Goal: Transaction & Acquisition: Book appointment/travel/reservation

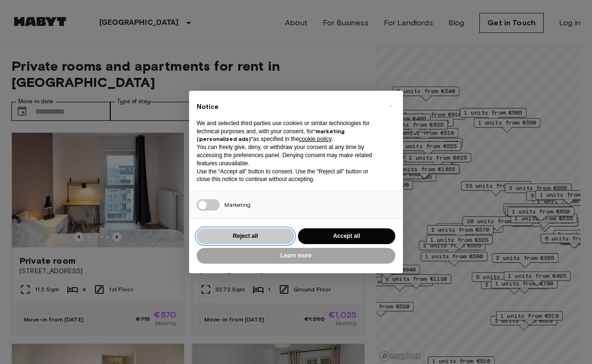
click at [234, 234] on button "Reject all" at bounding box center [245, 236] width 97 height 16
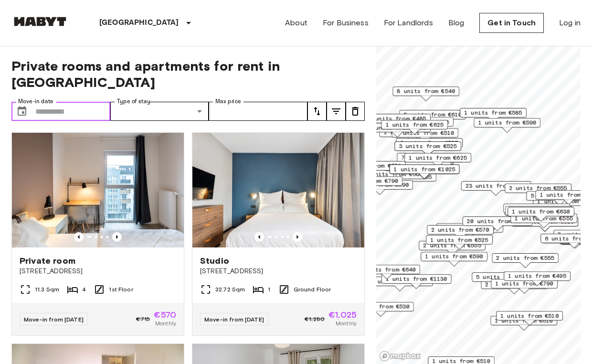
click at [90, 102] on input "Move-in date" at bounding box center [72, 111] width 75 height 19
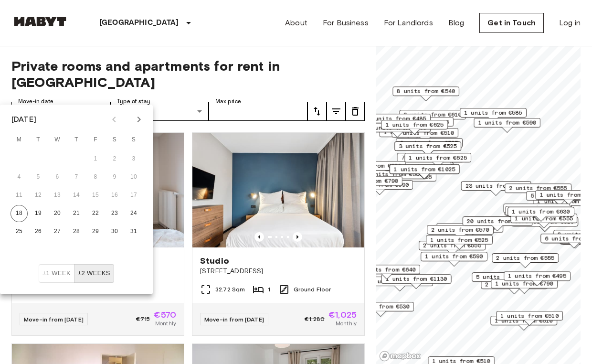
click at [136, 117] on icon "Next month" at bounding box center [138, 119] width 11 height 11
click at [25, 159] on button "1" at bounding box center [19, 158] width 17 height 17
type input "**********"
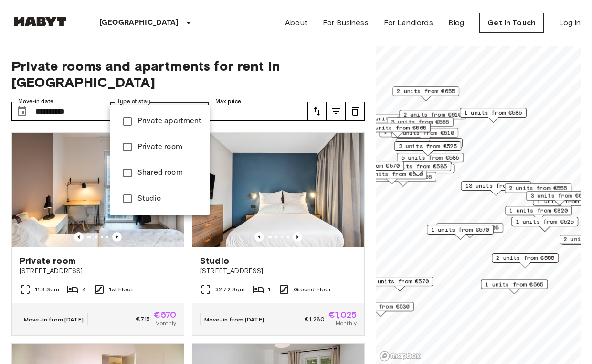
click at [191, 97] on div at bounding box center [296, 182] width 592 height 364
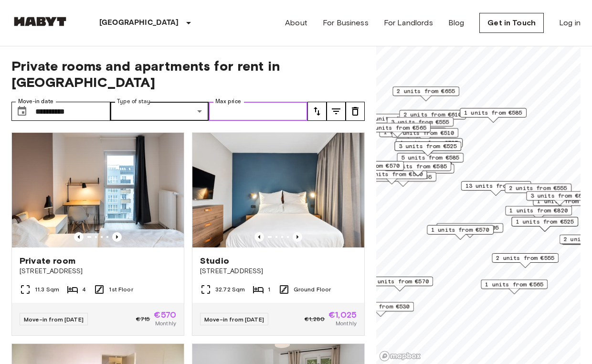
click at [268, 102] on input "Max price" at bounding box center [258, 111] width 99 height 19
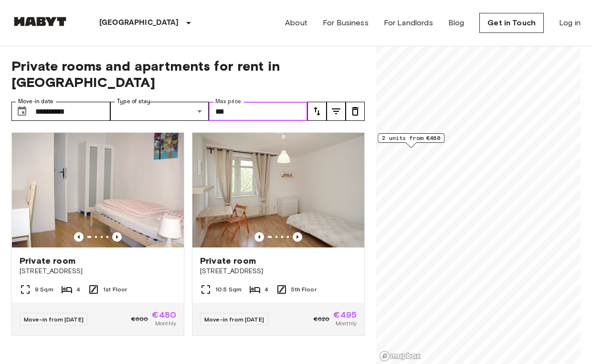
click at [275, 102] on input "***" at bounding box center [258, 111] width 99 height 19
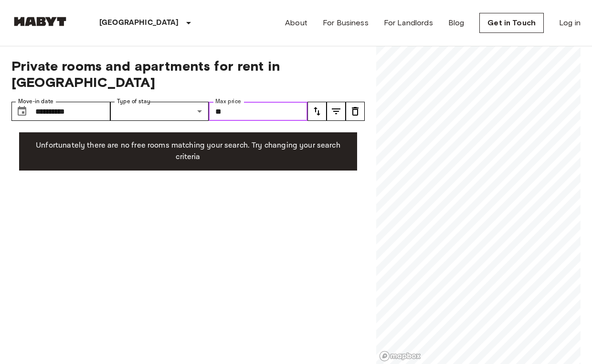
type input "***"
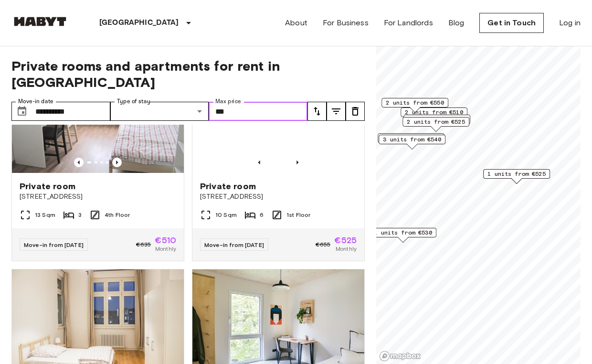
scroll to position [289, 0]
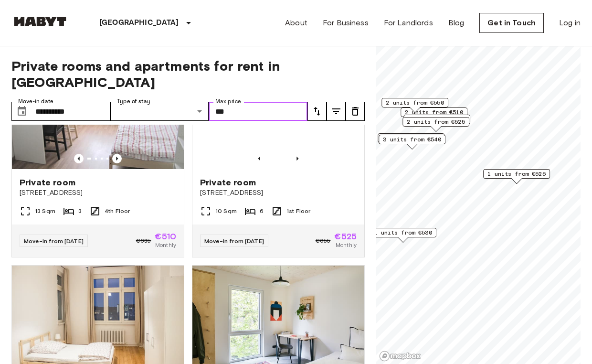
click at [514, 169] on div "1 units from €525" at bounding box center [516, 174] width 67 height 10
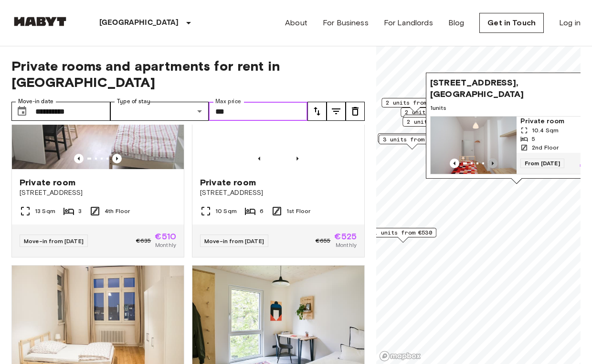
click at [492, 163] on icon "Previous image" at bounding box center [493, 163] width 2 height 4
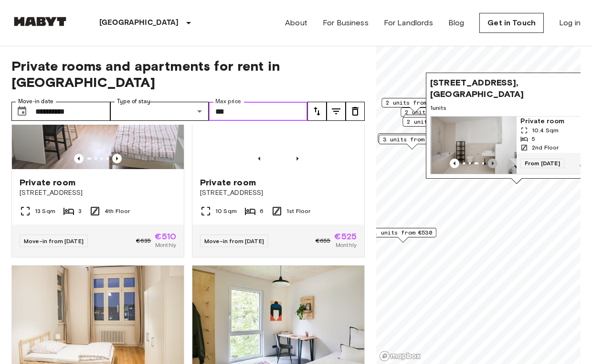
click at [492, 163] on icon "Previous image" at bounding box center [493, 163] width 2 height 4
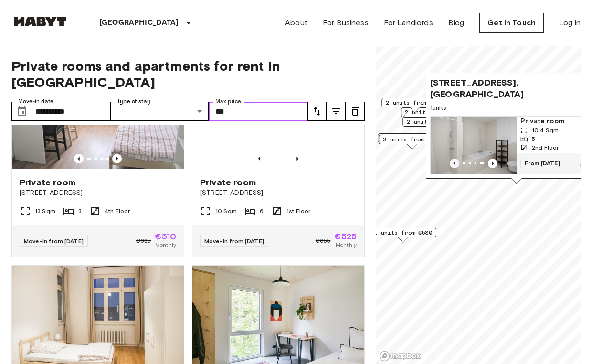
click at [452, 163] on icon "Previous image" at bounding box center [455, 164] width 10 height 10
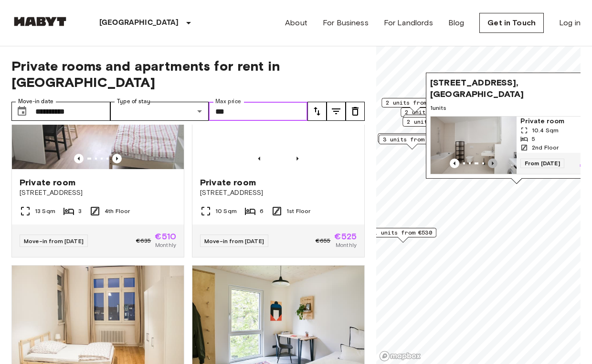
click at [490, 164] on icon "Previous image" at bounding box center [493, 164] width 10 height 10
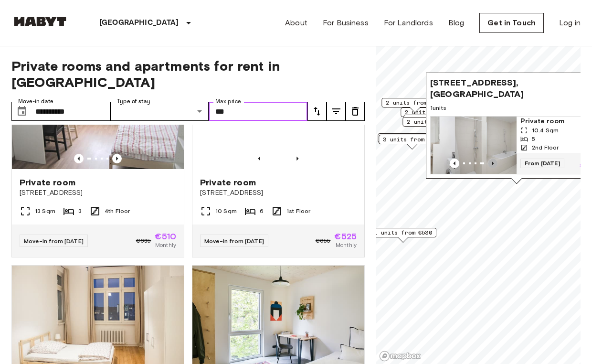
click at [490, 164] on icon "Previous image" at bounding box center [493, 164] width 10 height 10
